Goal: Obtain resource: Download file/media

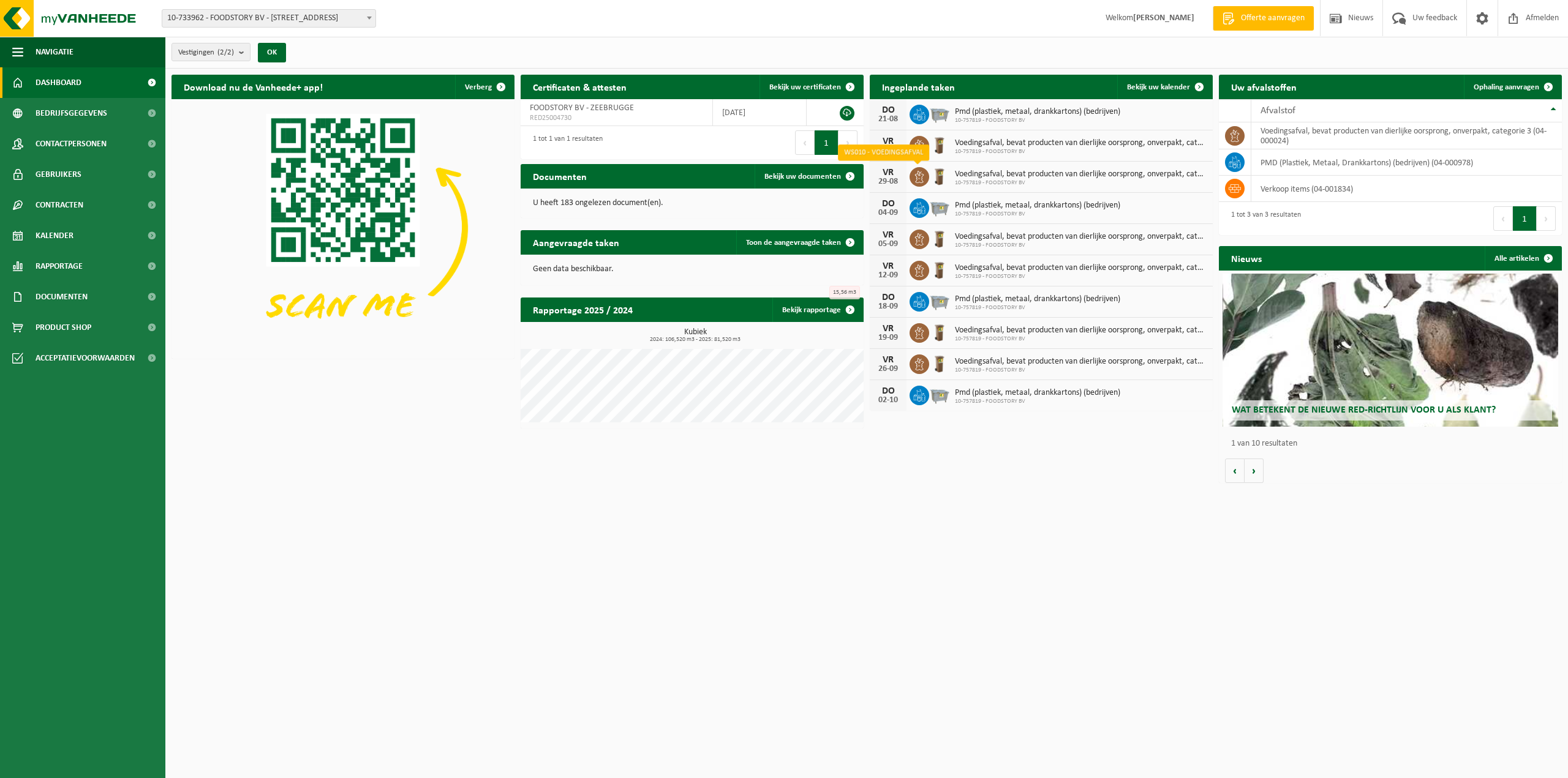
click at [917, 173] on icon at bounding box center [919, 176] width 9 height 12
click at [920, 177] on icon at bounding box center [919, 176] width 12 height 12
click at [941, 173] on img at bounding box center [940, 176] width 21 height 21
click at [73, 205] on span "Contracten" at bounding box center [60, 204] width 48 height 30
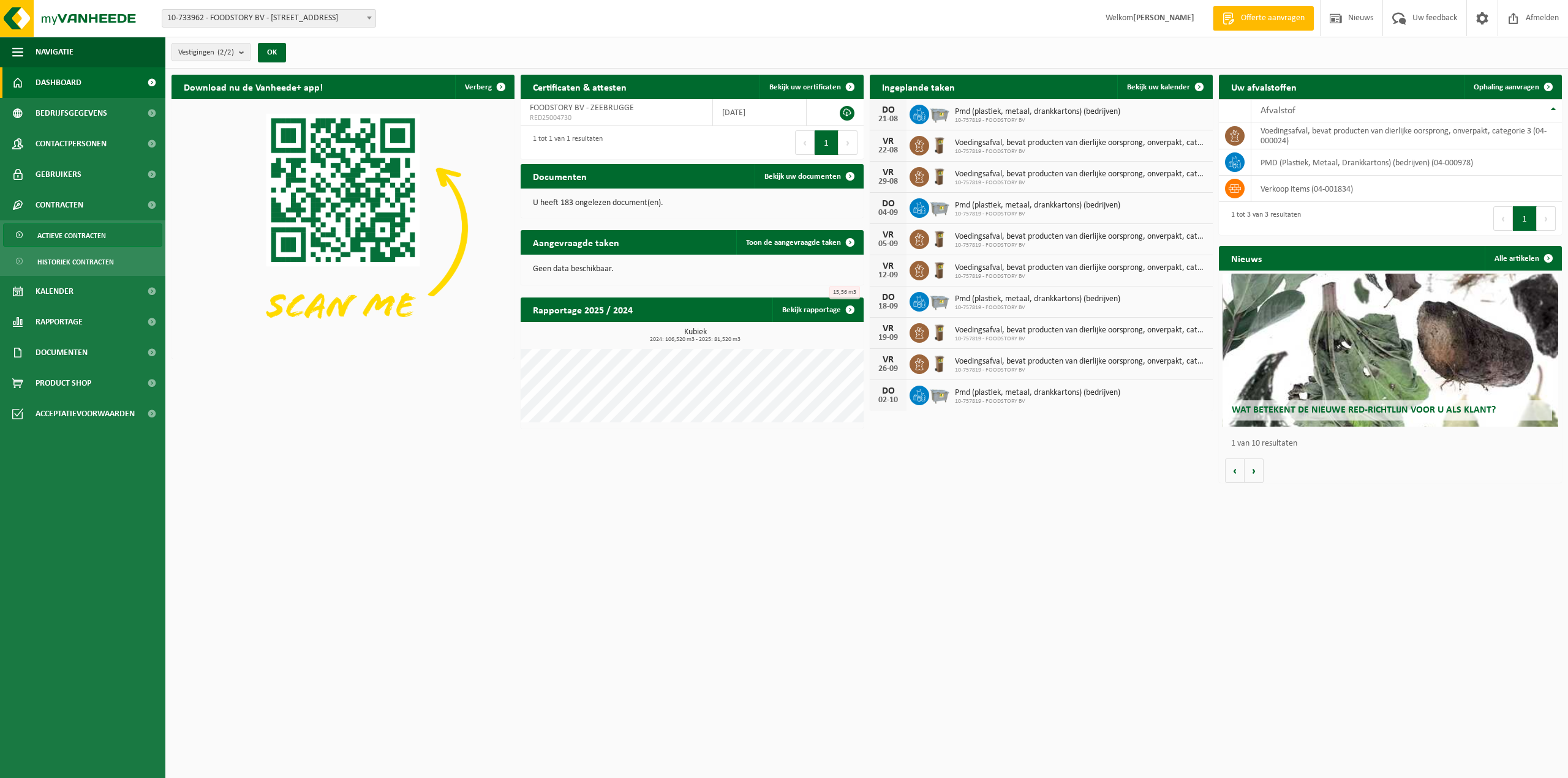
click at [72, 233] on span "Actieve contracten" at bounding box center [72, 236] width 69 height 23
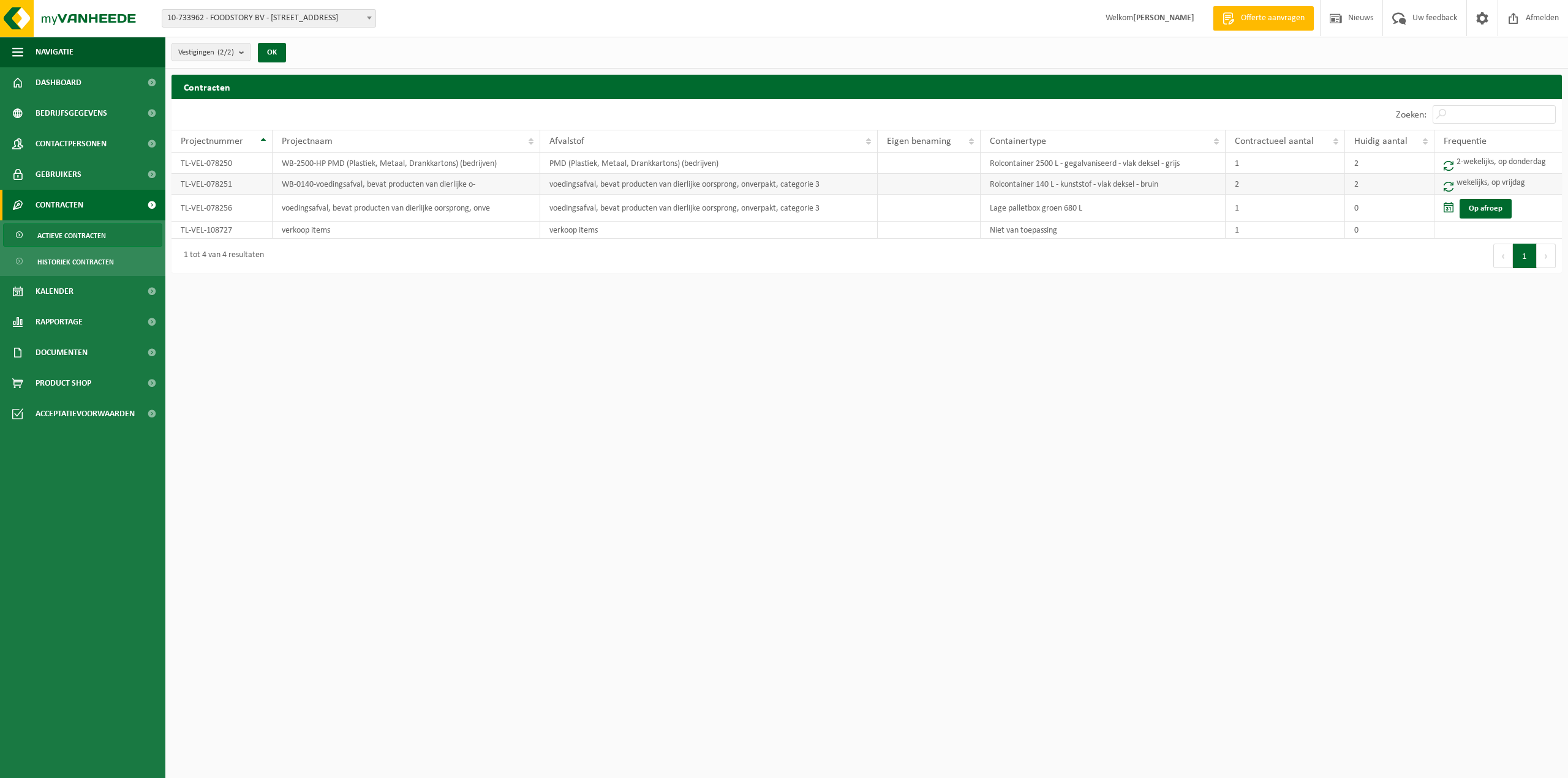
click at [340, 184] on td "WB-0140-voedingsafval, bevat producten van dierlijke o-" at bounding box center [406, 184] width 267 height 21
click at [197, 184] on td "TL-VEL-078251" at bounding box center [222, 184] width 101 height 21
click at [573, 183] on td "voedingsafval, bevat producten van dierlijke oorsprong, onverpakt, categorie 3" at bounding box center [709, 184] width 338 height 21
click at [1009, 186] on td "Rolcontainer 140 L - kunststof - vlak deksel - bruin" at bounding box center [1102, 184] width 245 height 21
click at [1454, 187] on td "wekelijks, op vrijdag" at bounding box center [1498, 184] width 127 height 21
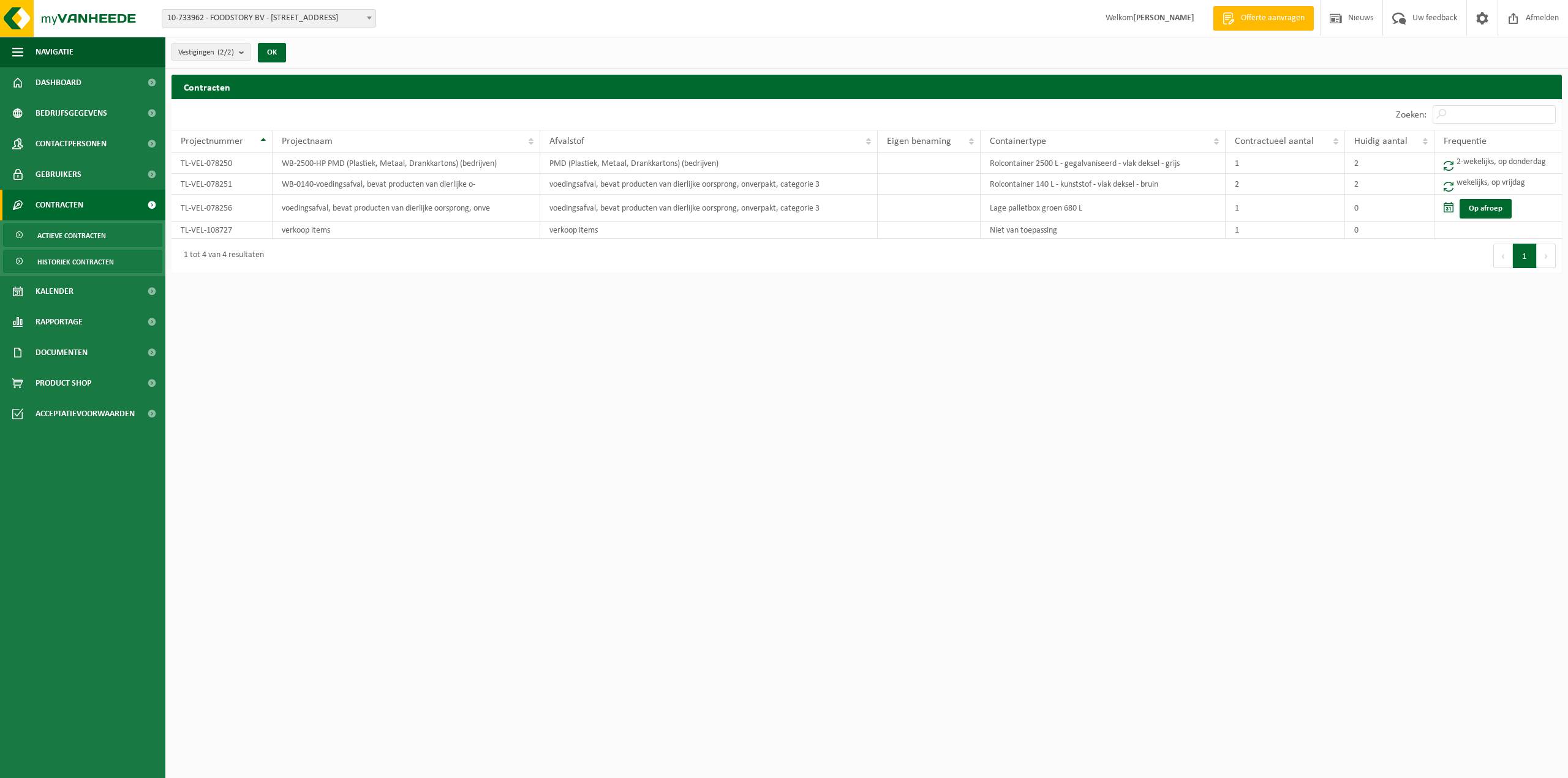
click at [50, 259] on span "Historiek contracten" at bounding box center [76, 262] width 77 height 23
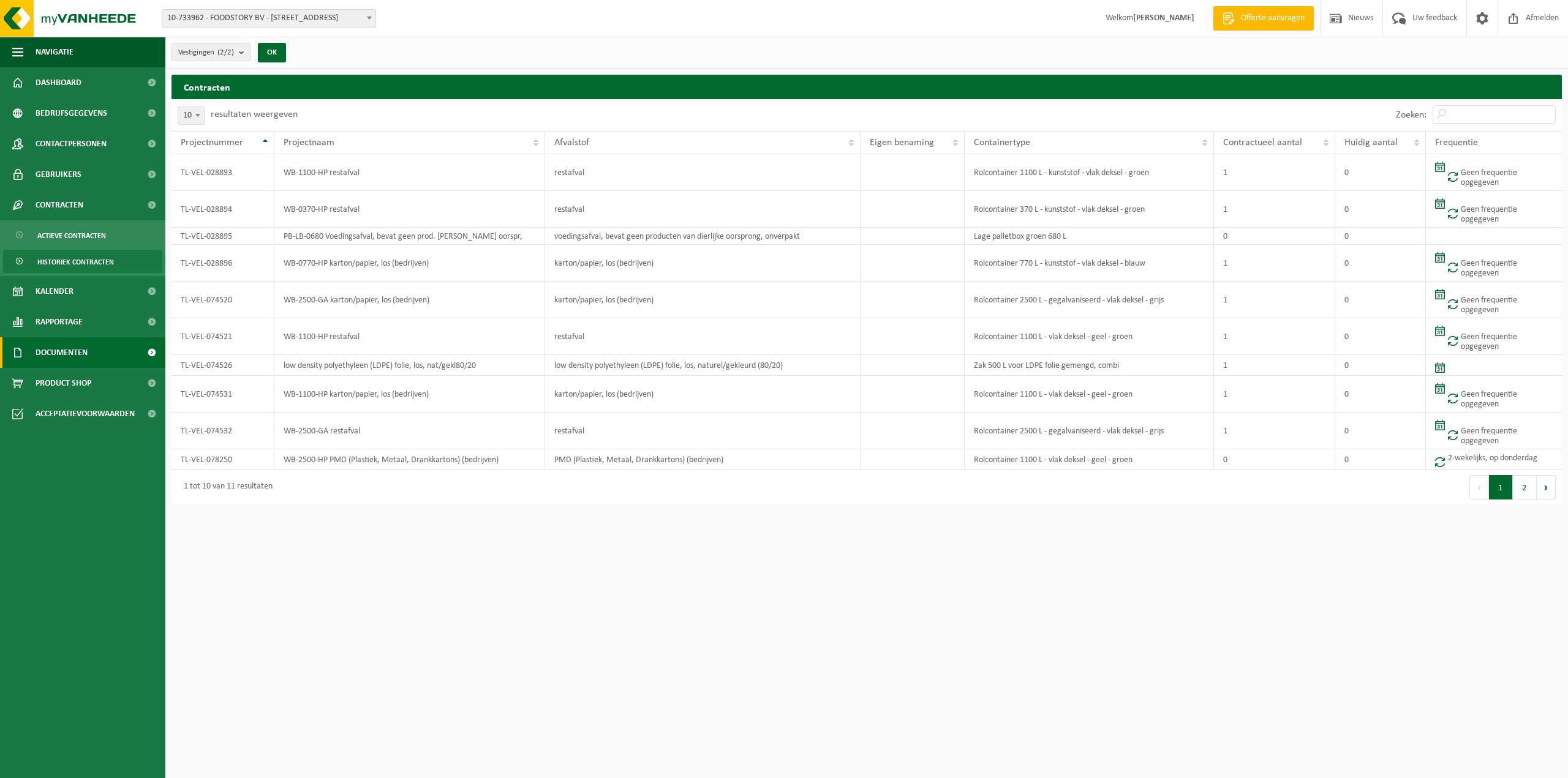
click at [45, 353] on span "Documenten" at bounding box center [62, 352] width 52 height 30
click at [54, 407] on span "Documenten" at bounding box center [60, 409] width 45 height 23
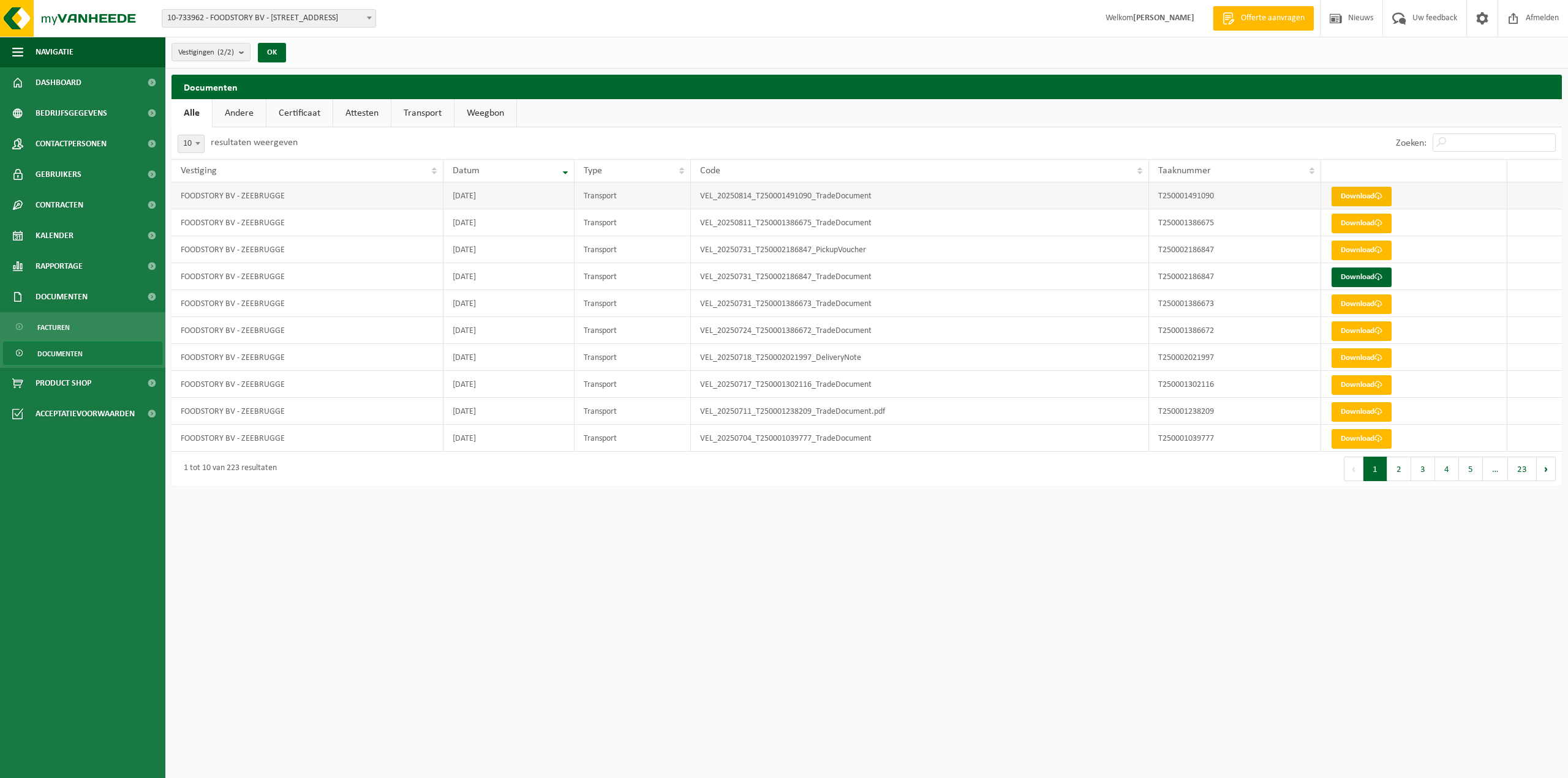
click at [1349, 199] on link "Download" at bounding box center [1362, 197] width 60 height 19
click at [1357, 437] on link "Download" at bounding box center [1362, 439] width 60 height 19
